Goal: Task Accomplishment & Management: Manage account settings

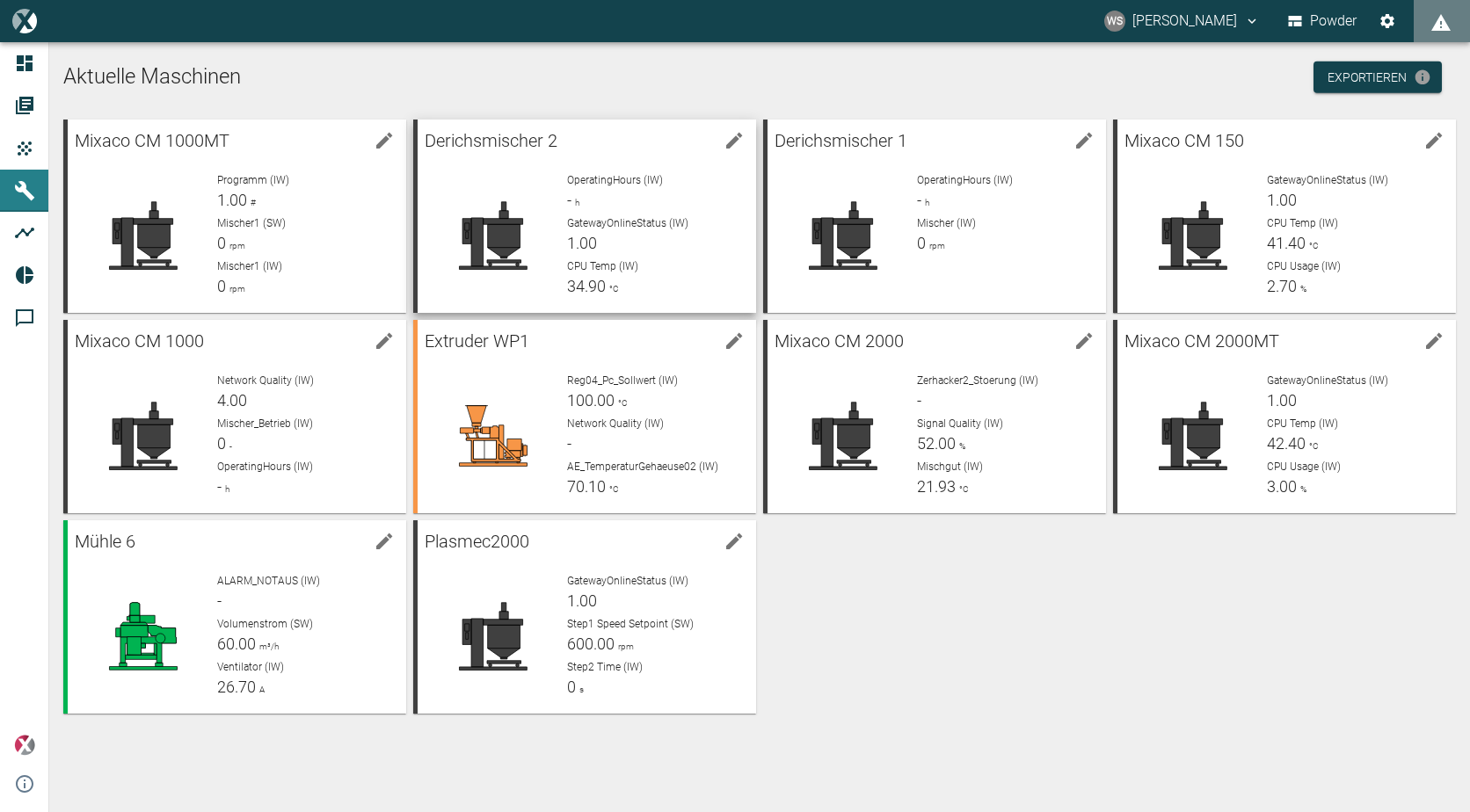
click at [682, 238] on div "GatewayOnlineStatus (IW) 1.00" at bounding box center [654, 235] width 175 height 40
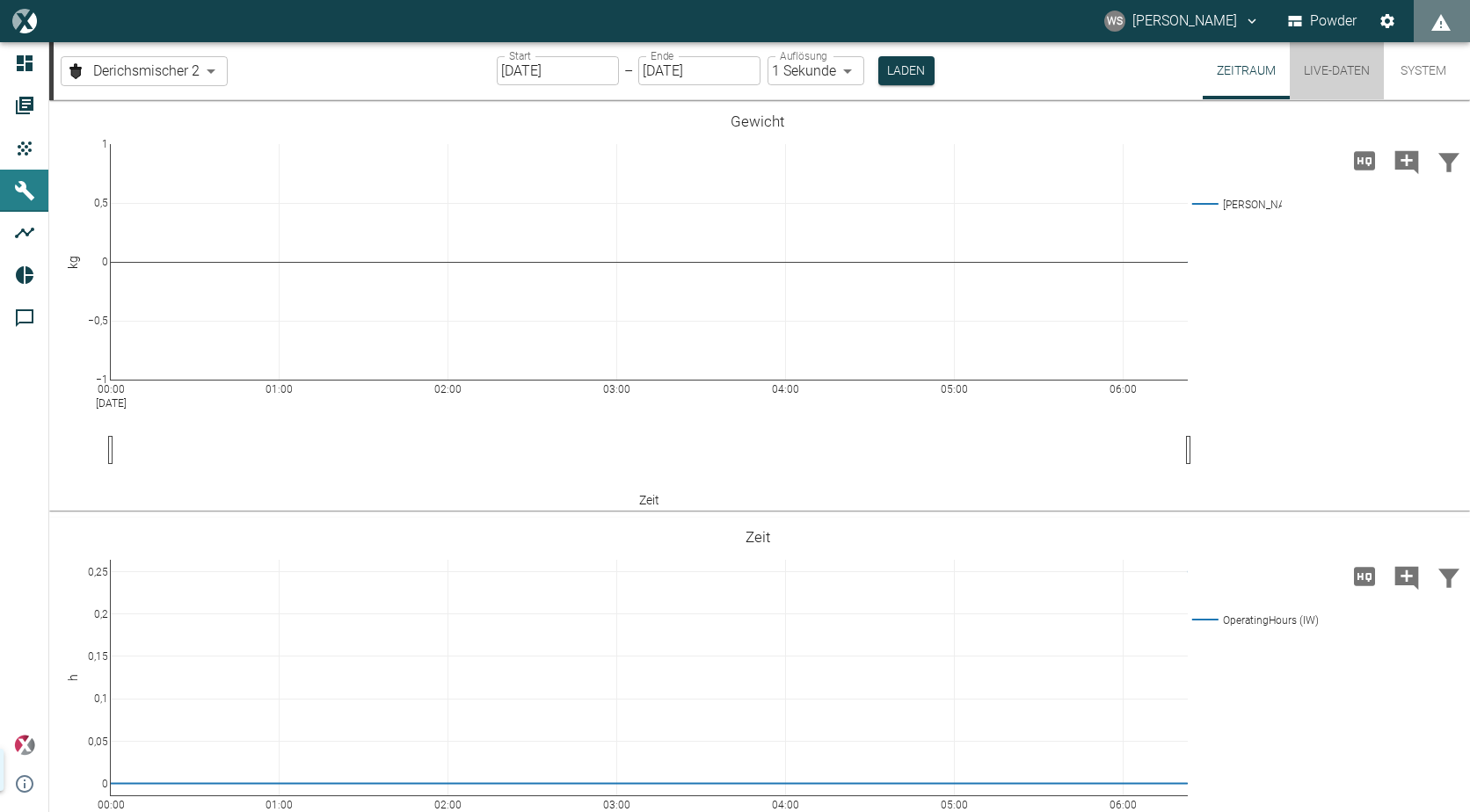
click at [1327, 71] on button "Live-Daten" at bounding box center [1337, 71] width 94 height 57
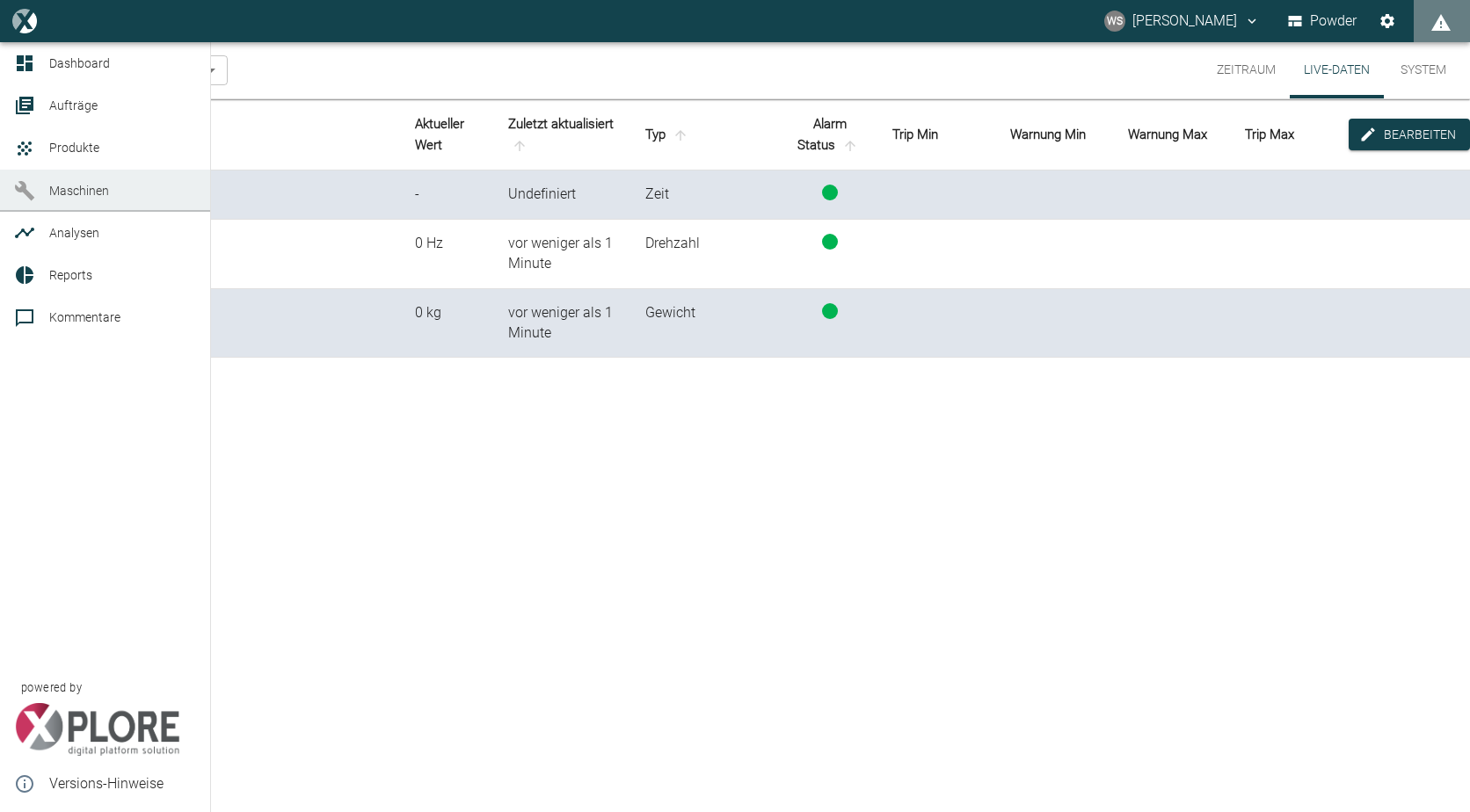
click at [14, 190] on icon at bounding box center [25, 191] width 21 height 21
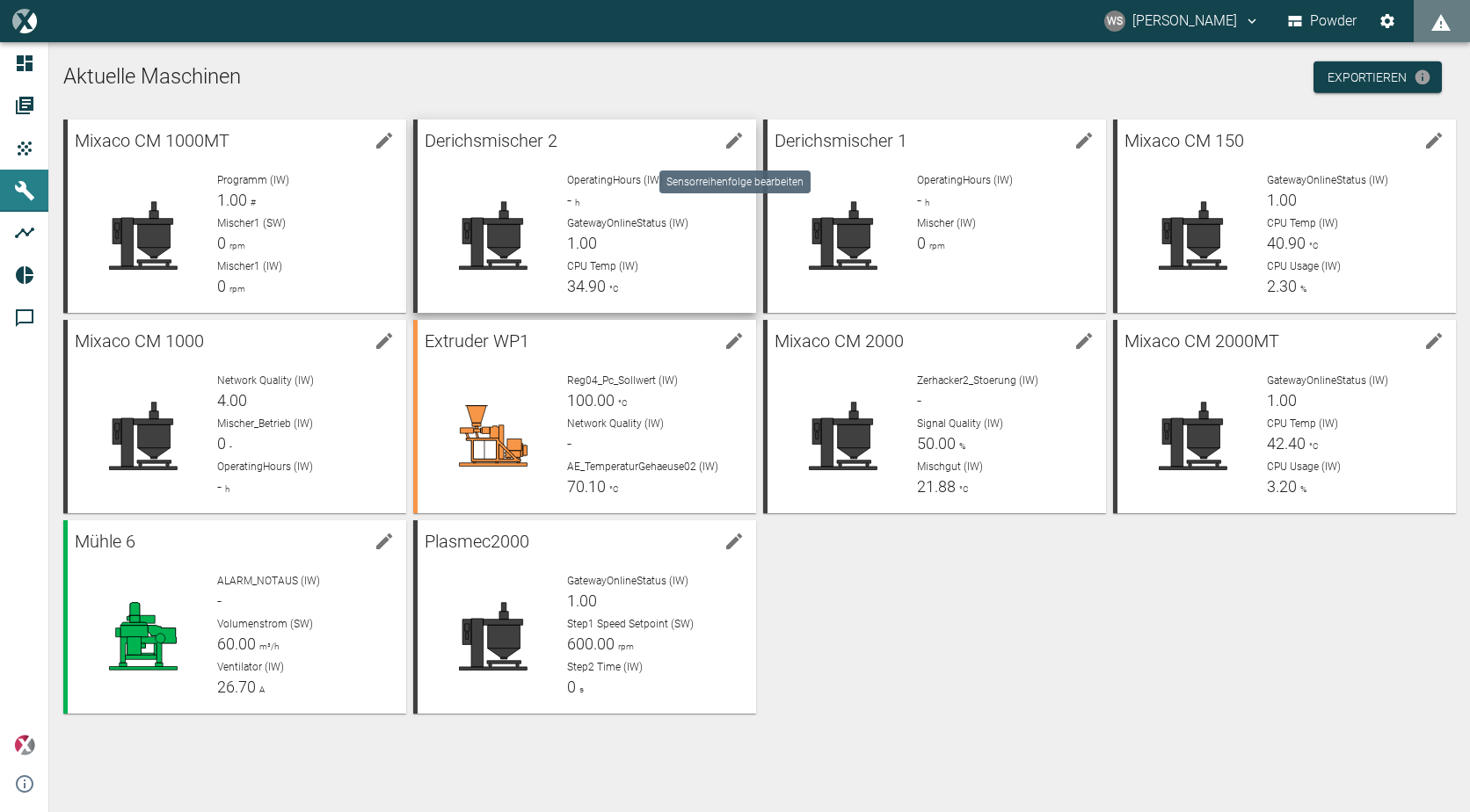
click at [730, 149] on icon "edit machine" at bounding box center [734, 141] width 21 height 21
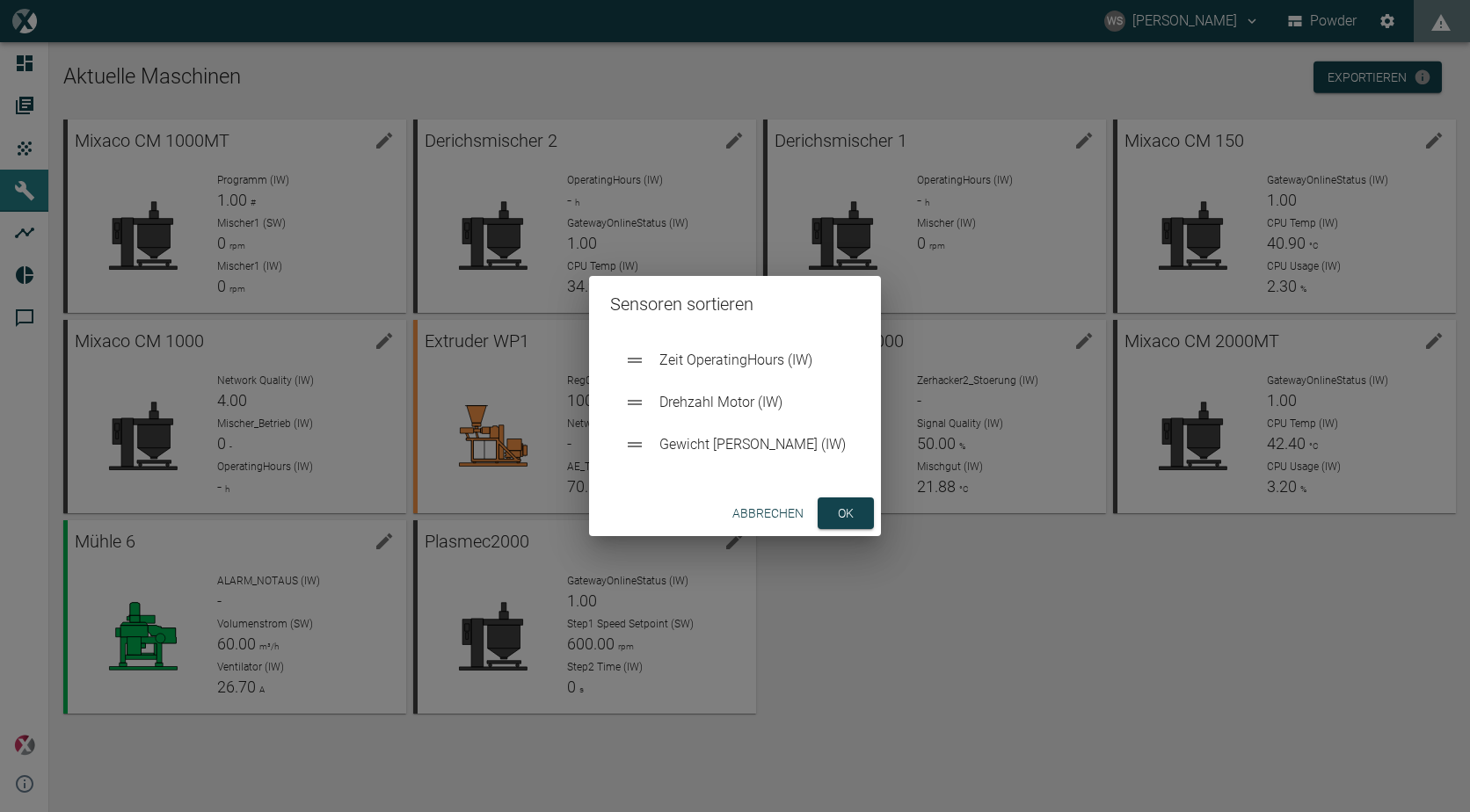
click at [749, 509] on button "Abbrechen" at bounding box center [768, 514] width 85 height 33
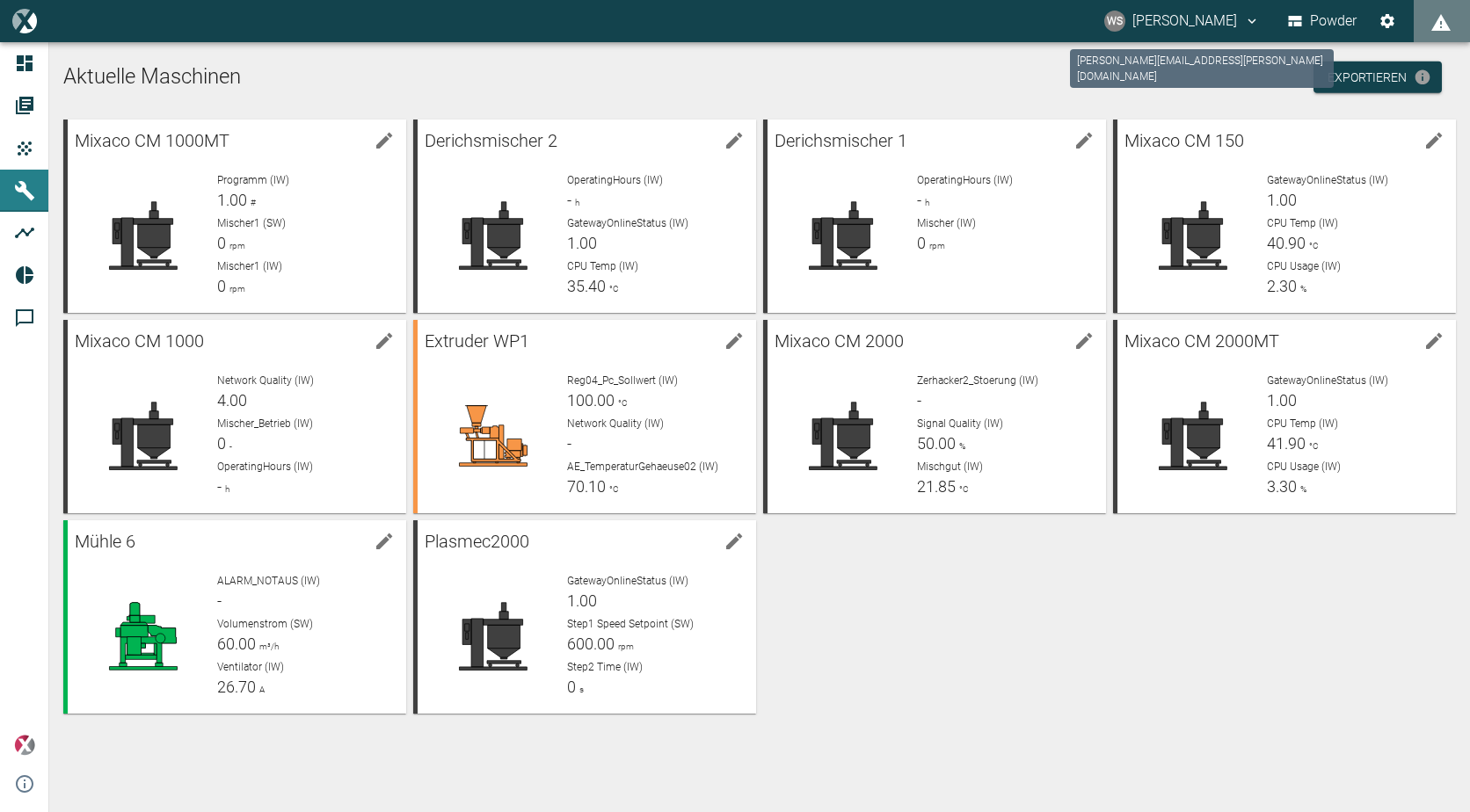
click at [1235, 26] on button "WS [PERSON_NAME]" at bounding box center [1182, 21] width 161 height 32
click at [1231, 60] on span "Ausloggen" at bounding box center [1217, 70] width 66 height 21
